Goal: Task Accomplishment & Management: Manage account settings

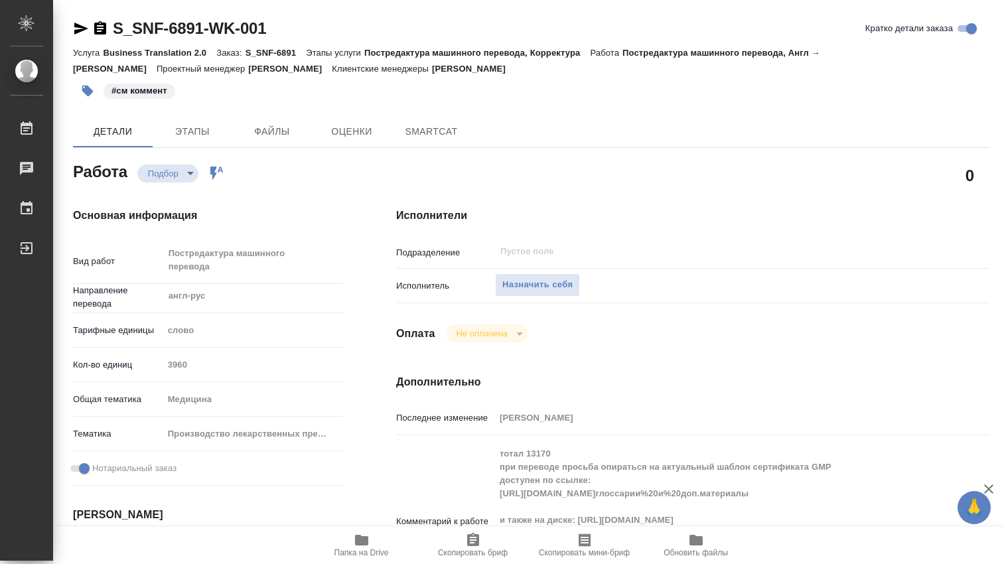
type textarea "x"
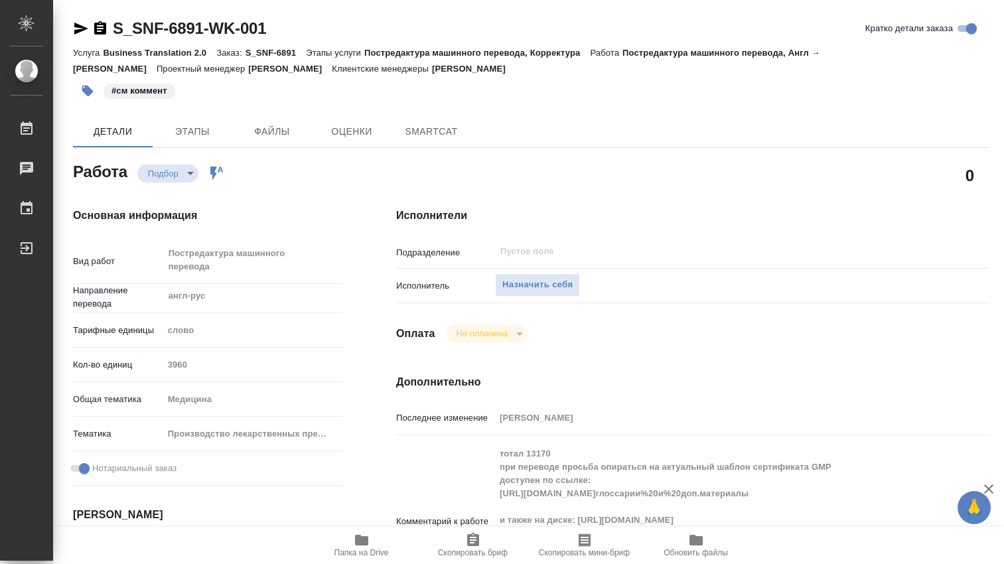
type textarea "x"
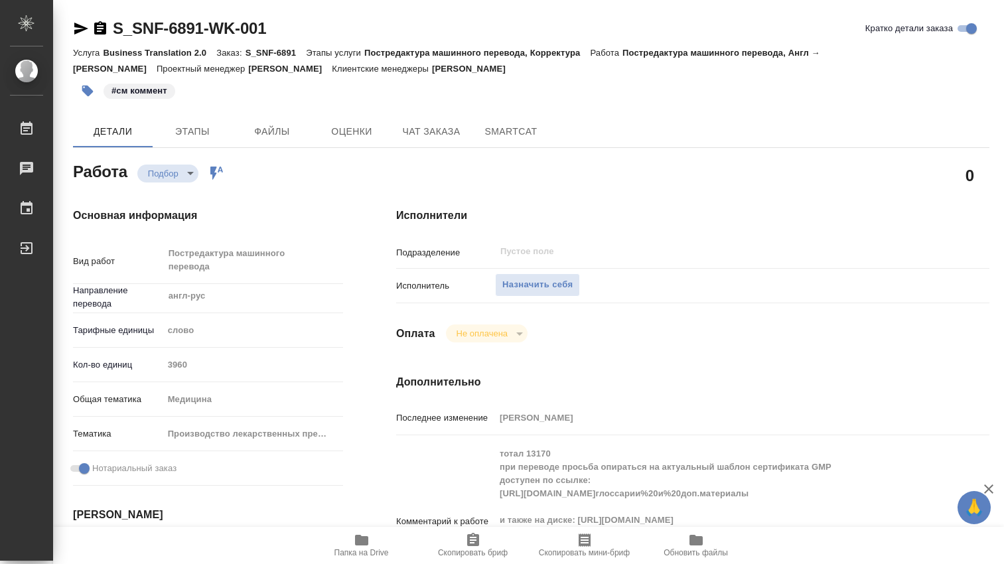
type textarea "x"
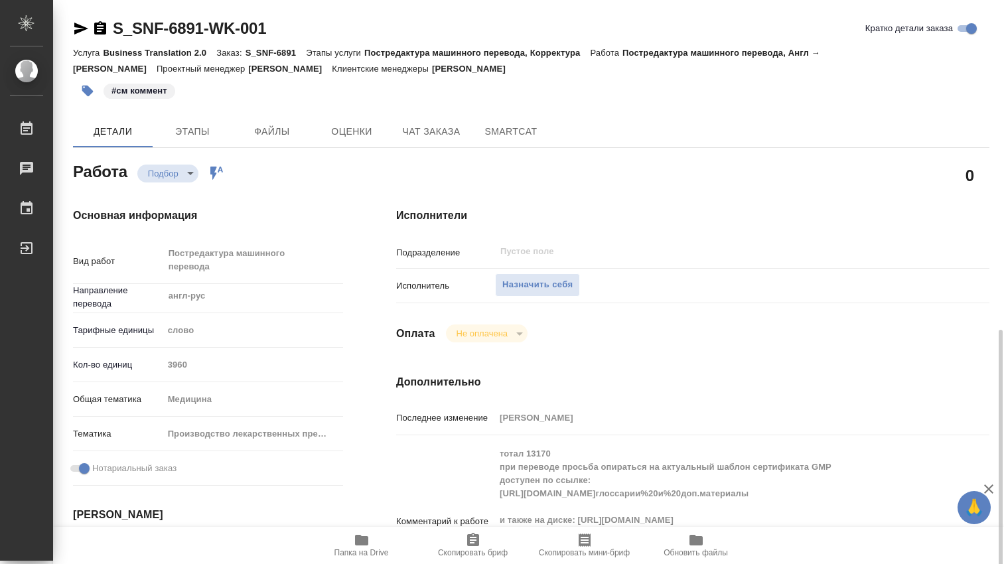
scroll to position [221, 0]
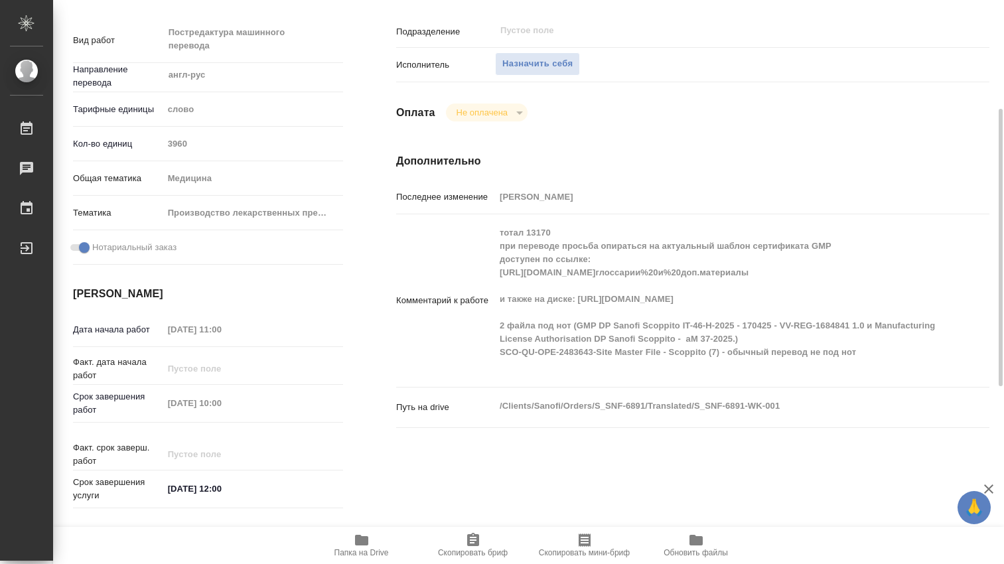
type textarea "x"
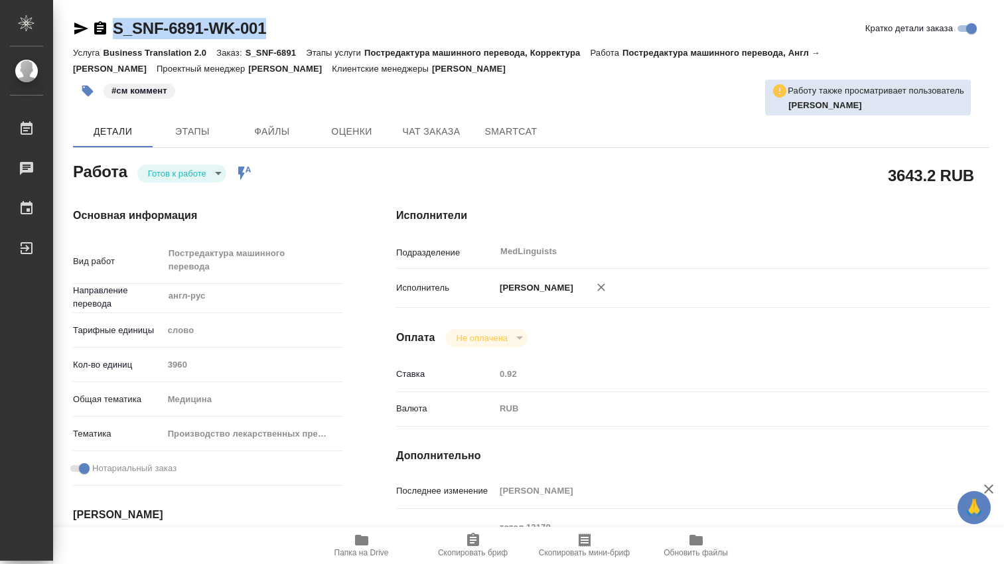
drag, startPoint x: 278, startPoint y: 23, endPoint x: 113, endPoint y: 22, distance: 164.5
click at [113, 22] on div "S_SNF-6891-WK-001 Кратко детали заказа" at bounding box center [531, 28] width 916 height 21
copy link "S_SNF-6891-WK-001"
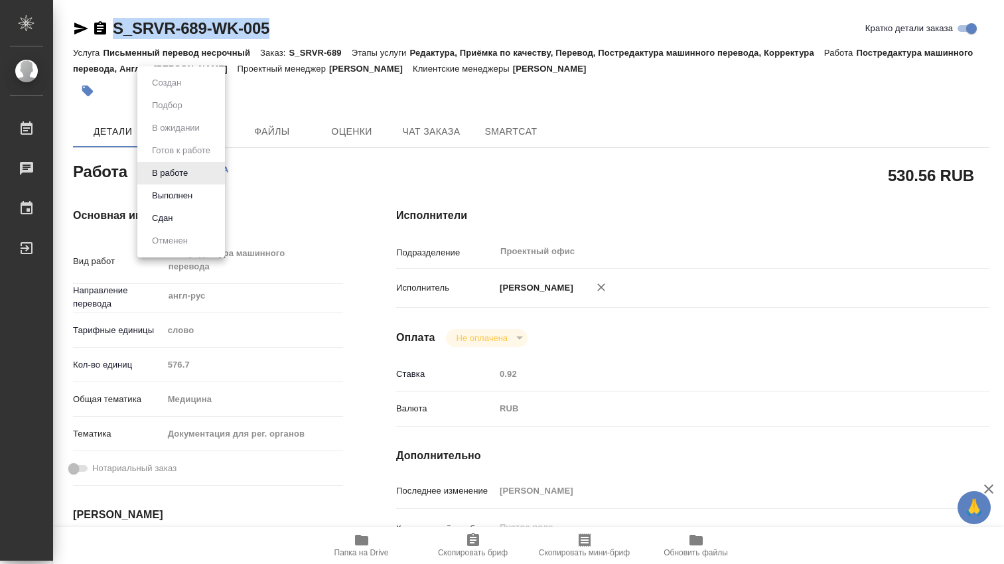
click at [195, 174] on body "🙏 .cls-1 fill:#fff; AWATERA [PERSON_NAME] 0 Чаты График Выйти S_SRVR-689-WK-005…" at bounding box center [502, 282] width 1004 height 564
click at [182, 194] on button "Выполнен" at bounding box center [172, 195] width 48 height 15
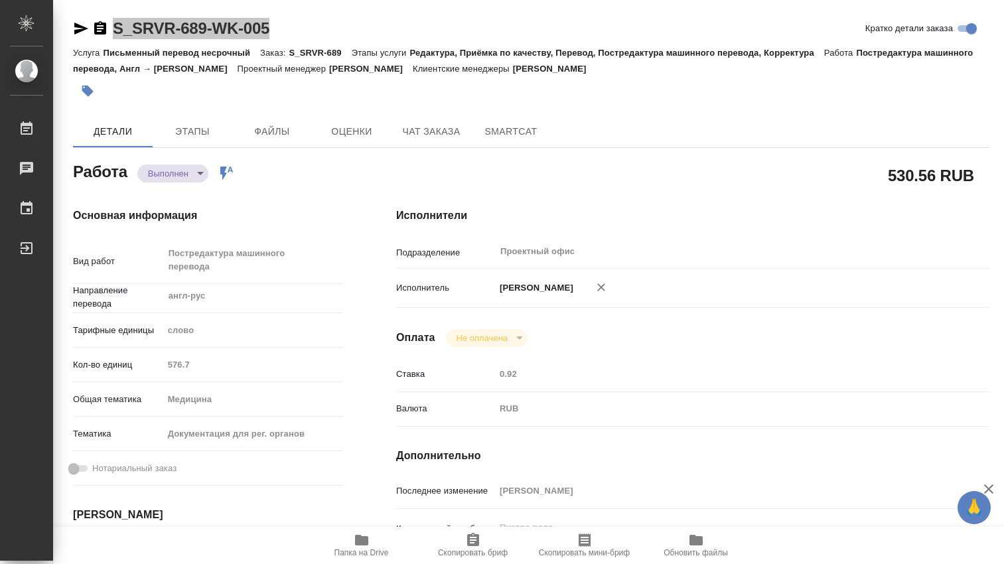
type textarea "x"
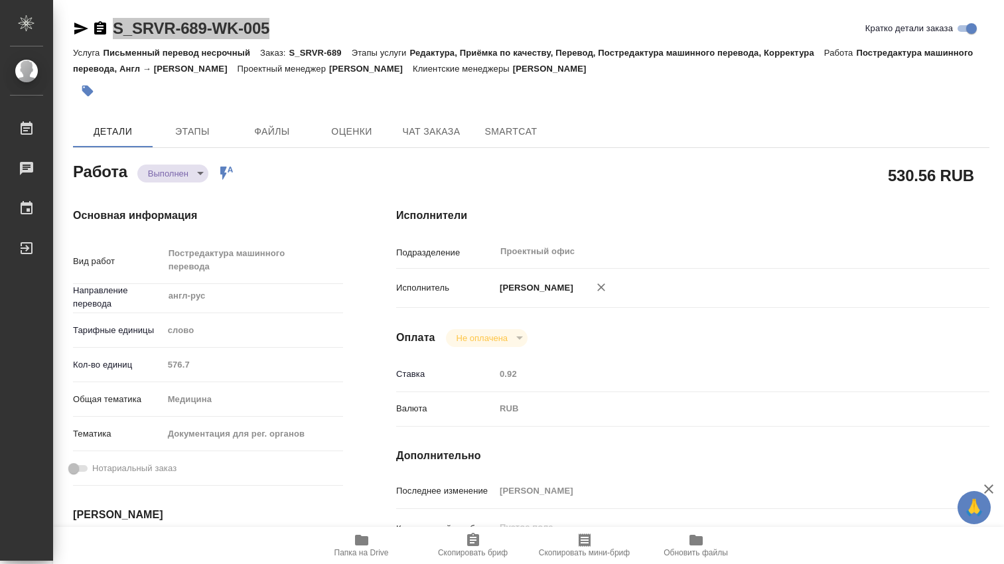
type textarea "x"
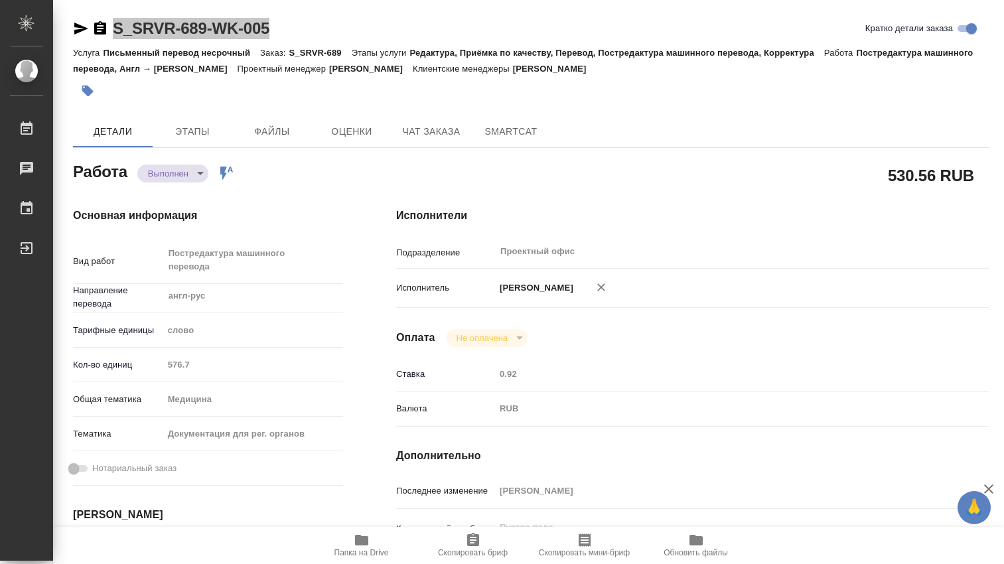
type textarea "x"
